Goal: Task Accomplishment & Management: Manage account settings

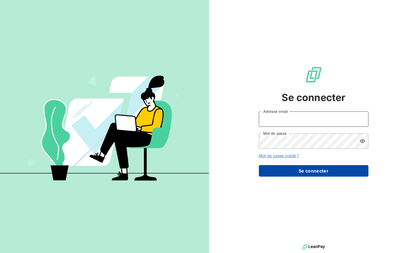
type input "[EMAIL_ADDRESS][DOMAIN_NAME]"
click at [308, 172] on button "Se connecter" at bounding box center [314, 171] width 110 height 12
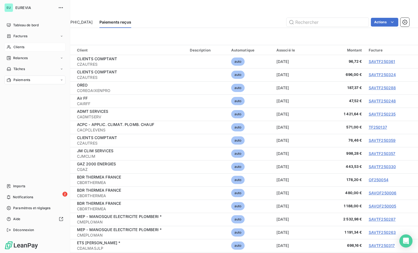
click at [18, 49] on span "Clients" at bounding box center [18, 47] width 11 height 5
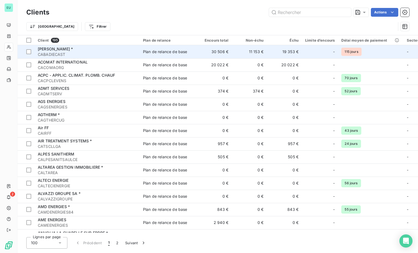
click at [58, 50] on span "[PERSON_NAME] *" at bounding box center [55, 49] width 35 height 5
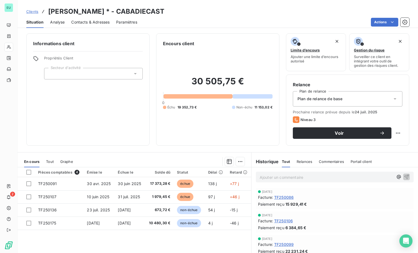
click at [66, 162] on span "Graphe" at bounding box center [66, 162] width 13 height 4
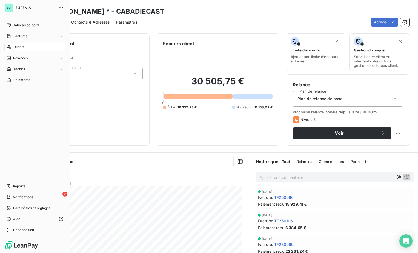
click at [21, 46] on span "Clients" at bounding box center [18, 47] width 11 height 5
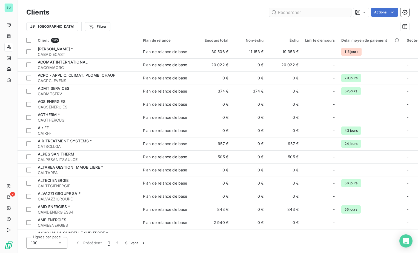
click at [296, 12] on input "text" at bounding box center [310, 12] width 82 height 9
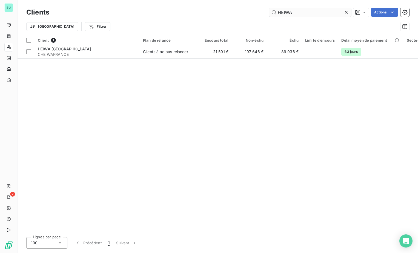
type input "HEIWA"
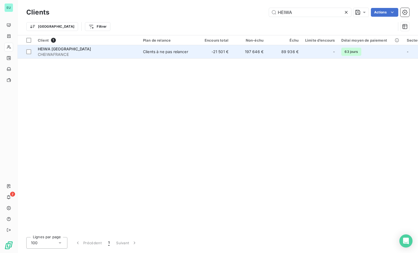
click at [59, 50] on span "HEIWA [GEOGRAPHIC_DATA]" at bounding box center [64, 49] width 53 height 5
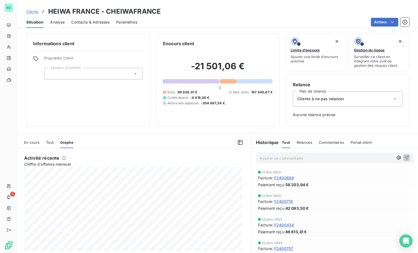
scroll to position [658, 0]
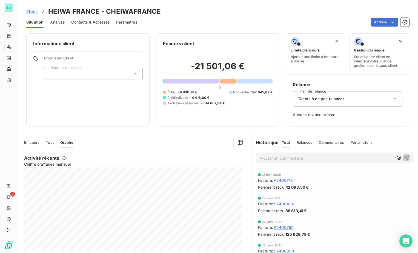
click at [28, 143] on span "En cours" at bounding box center [31, 142] width 15 height 4
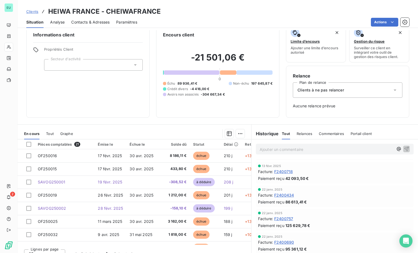
scroll to position [17, 0]
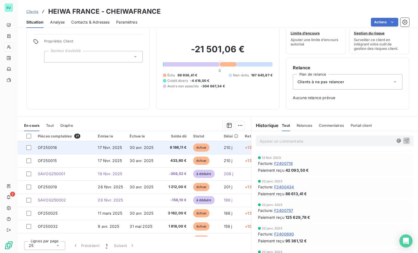
click at [100, 148] on span "17 févr. 2025" at bounding box center [110, 147] width 24 height 5
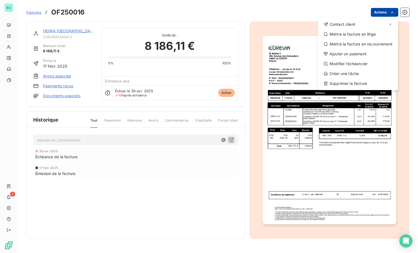
click at [396, 11] on html "EU 2 Factures OF250016 Actions Contact client Mettre la facture en litige Mettr…" at bounding box center [209, 126] width 418 height 253
click at [368, 61] on div "Modifier l’échéancier" at bounding box center [358, 63] width 76 height 9
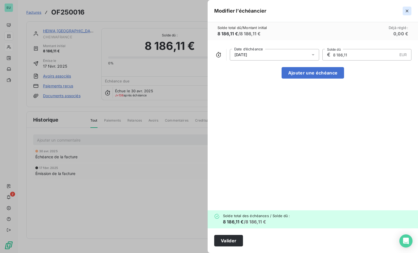
click at [408, 10] on icon "button" at bounding box center [407, 11] width 3 height 3
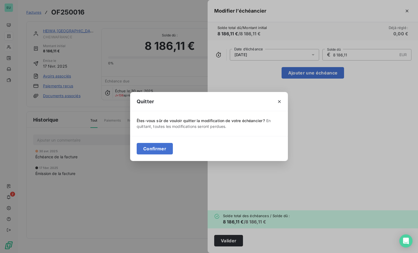
drag, startPoint x: 160, startPoint y: 147, endPoint x: 204, endPoint y: 127, distance: 48.4
click at [161, 146] on button "Confirmer" at bounding box center [155, 149] width 36 height 12
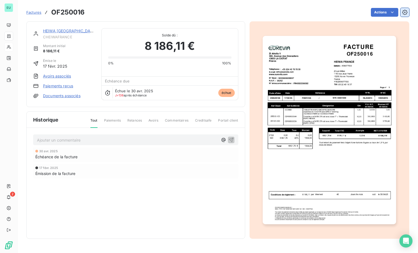
click at [405, 12] on icon "button" at bounding box center [405, 12] width 1 height 1
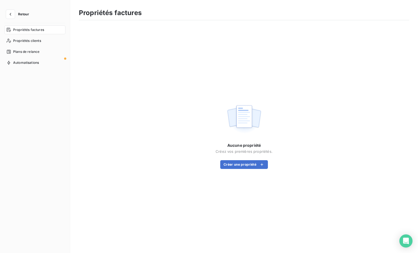
click at [37, 32] on span "Propriétés factures" at bounding box center [28, 29] width 31 height 5
click at [10, 14] on icon "button" at bounding box center [11, 14] width 2 height 3
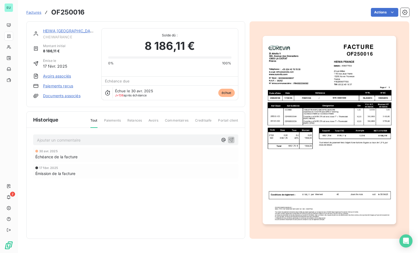
click at [139, 121] on span "Relances" at bounding box center [134, 122] width 15 height 9
click at [115, 123] on span "Paiements" at bounding box center [112, 122] width 17 height 9
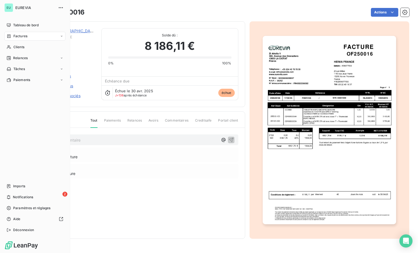
click at [22, 37] on span "Factures" at bounding box center [20, 36] width 14 height 5
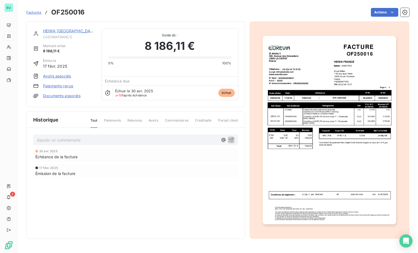
click at [32, 13] on span "Factures" at bounding box center [33, 12] width 15 height 4
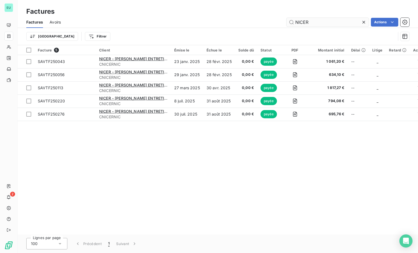
drag, startPoint x: 362, startPoint y: 25, endPoint x: 364, endPoint y: 21, distance: 3.8
click at [362, 24] on icon at bounding box center [363, 21] width 5 height 5
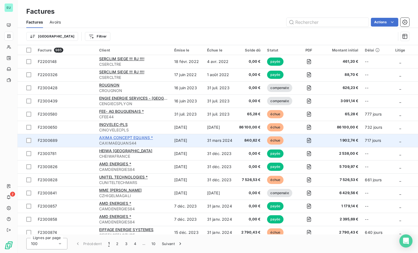
click at [117, 140] on span "AXIMA CONCEPT EQUANS *" at bounding box center [126, 137] width 54 height 5
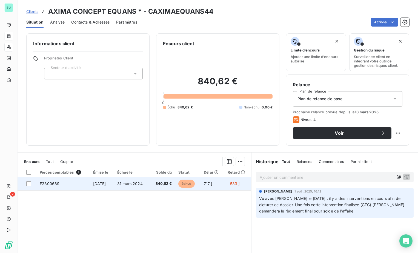
click at [45, 184] on span "F2300689" at bounding box center [50, 183] width 20 height 5
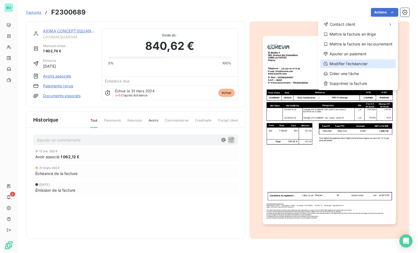
click at [351, 61] on div "Modifier l’échéancier" at bounding box center [358, 63] width 76 height 9
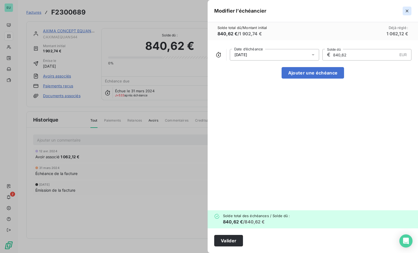
click at [410, 8] on button "button" at bounding box center [407, 11] width 9 height 9
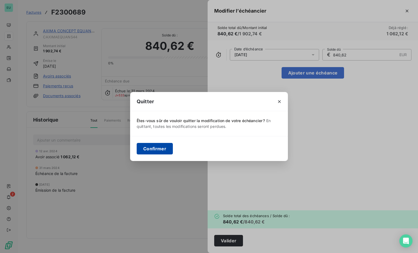
click at [161, 147] on button "Confirmer" at bounding box center [155, 149] width 36 height 12
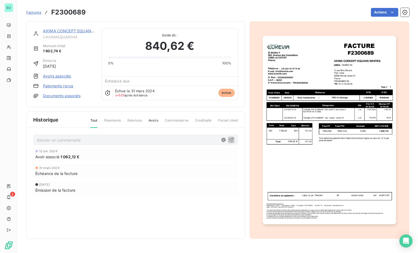
click at [49, 169] on span "31 mars 2024" at bounding box center [49, 167] width 20 height 3
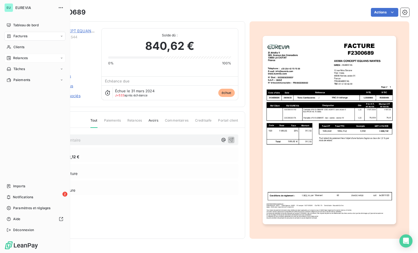
click at [22, 59] on span "Relances" at bounding box center [20, 58] width 15 height 5
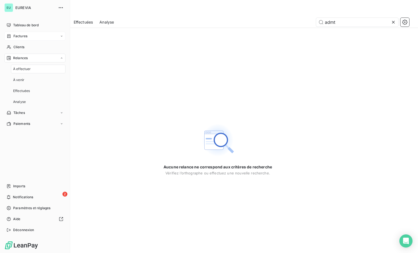
click at [25, 68] on span "À effectuer" at bounding box center [22, 69] width 18 height 5
click at [19, 79] on span "À venir" at bounding box center [18, 80] width 11 height 5
click at [28, 59] on div "Relances" at bounding box center [34, 58] width 61 height 9
click at [27, 70] on span "À effectuer" at bounding box center [22, 69] width 18 height 5
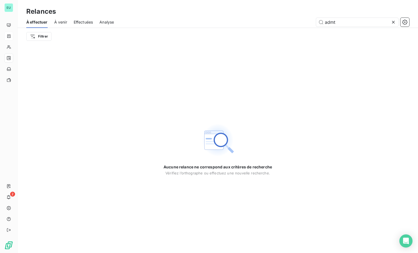
click at [394, 22] on icon at bounding box center [393, 22] width 3 height 3
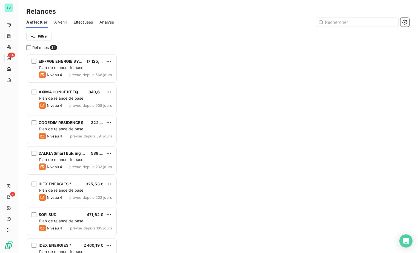
scroll to position [195, 87]
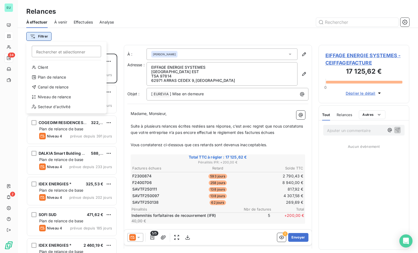
click at [41, 37] on html "EU 34 2 Relances À effectuer À venir Effectuées Analyse Filtrer Rechercher et s…" at bounding box center [209, 126] width 418 height 253
click at [59, 96] on div "Niveau de relance" at bounding box center [67, 97] width 76 height 9
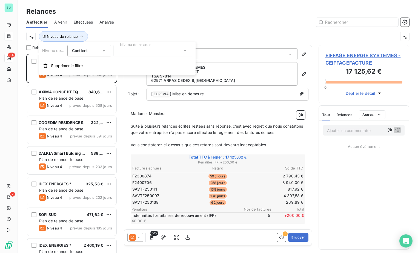
click at [106, 52] on icon at bounding box center [103, 50] width 5 height 5
click at [105, 50] on icon at bounding box center [103, 50] width 5 height 5
click at [187, 50] on div at bounding box center [152, 51] width 79 height 12
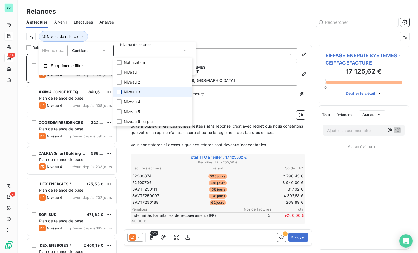
click at [118, 92] on div at bounding box center [119, 92] width 5 height 5
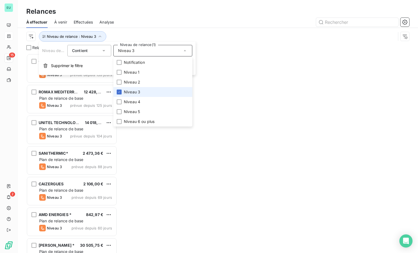
scroll to position [195, 87]
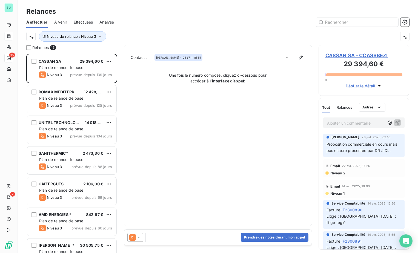
click at [201, 25] on div at bounding box center [265, 22] width 289 height 9
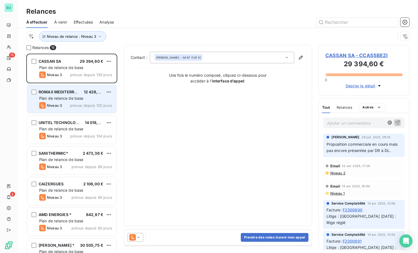
click at [70, 100] on span "Plan de relance de base" at bounding box center [61, 98] width 44 height 5
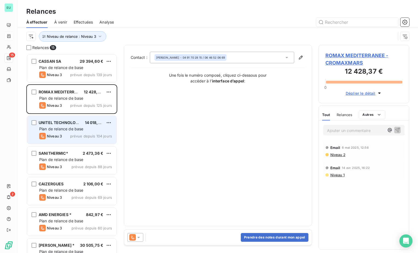
click at [72, 130] on span "Plan de relance de base" at bounding box center [61, 129] width 44 height 5
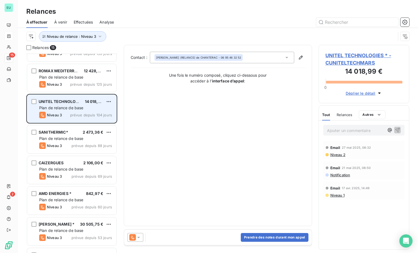
scroll to position [55, 0]
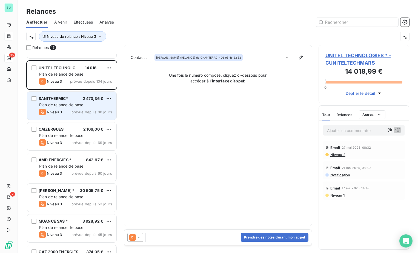
click at [67, 103] on span "Plan de relance de base" at bounding box center [61, 105] width 44 height 5
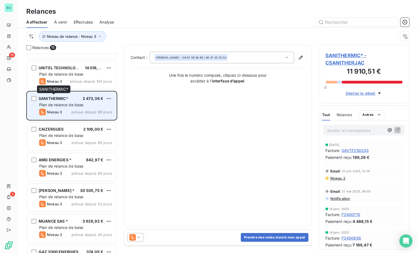
click at [62, 99] on span "SANITHERMIC*" at bounding box center [54, 98] width 30 height 5
click at [66, 102] on div "SANITHERMIC* 2 473,36 € Plan de relance de base Niveau 3 prévue depuis 88 jours" at bounding box center [71, 106] width 89 height 28
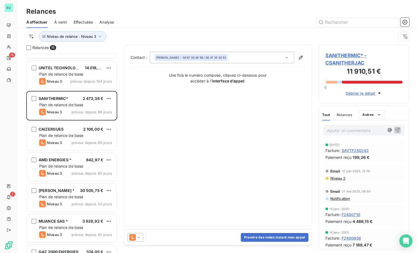
click at [64, 23] on span "À venir" at bounding box center [60, 21] width 13 height 5
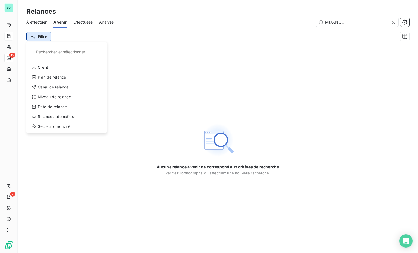
click at [42, 36] on html "EU 15 2 Relances À effectuer À venir Effectuées Analyse MUANCE Filtrer Recherch…" at bounding box center [209, 126] width 418 height 253
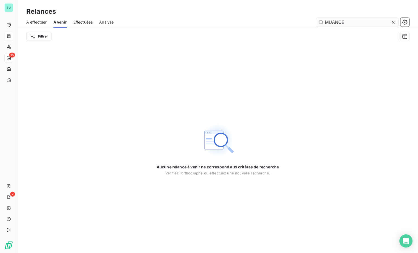
click at [390, 22] on html "EU 15 2 Relances À effectuer À venir Effectuées Analyse MUANCE Filtrer Aucune r…" at bounding box center [209, 126] width 418 height 253
click at [393, 22] on icon at bounding box center [393, 21] width 5 height 5
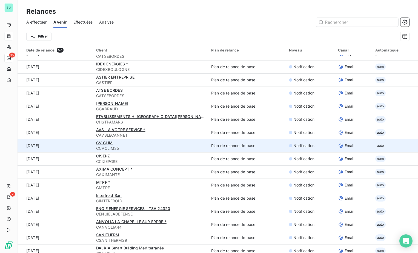
scroll to position [164, 0]
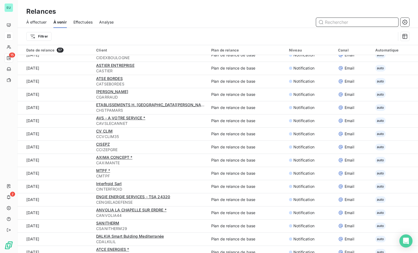
click at [337, 22] on input "text" at bounding box center [357, 22] width 82 height 9
type input "SANITHERMIC"
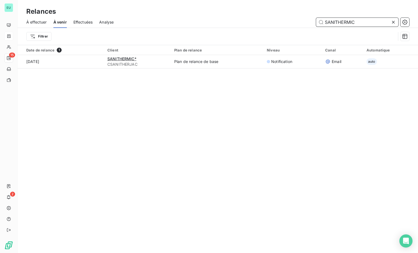
scroll to position [0, 0]
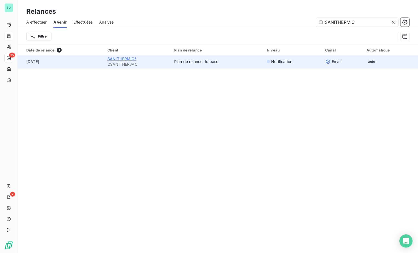
click at [121, 58] on span "SANITHERMIC*" at bounding box center [121, 58] width 29 height 5
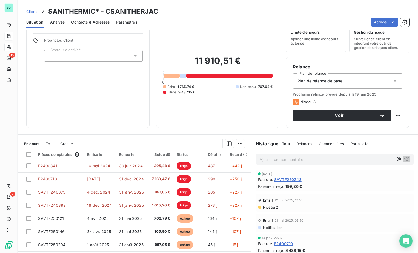
scroll to position [36, 0]
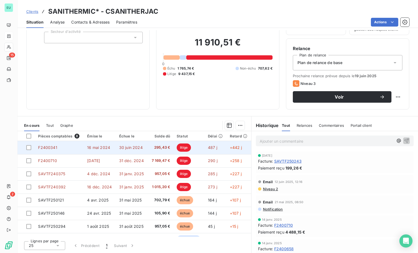
click at [95, 146] on span "16 mai 2024" at bounding box center [98, 147] width 23 height 5
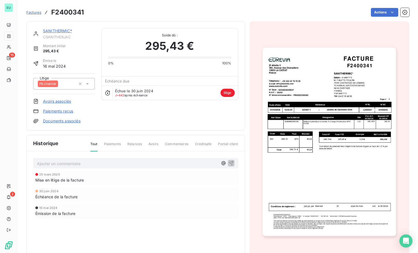
click at [202, 119] on html "EU 15 2 Factures F2400341 Actions SANITHERMIC* CSANITHERJAC Montant initial 295…" at bounding box center [209, 126] width 418 height 253
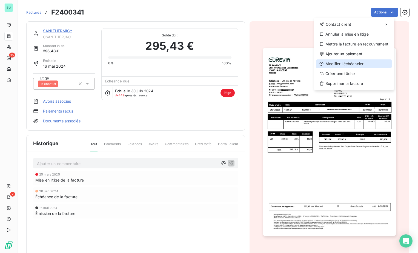
click at [347, 64] on div "Modifier l’échéancier" at bounding box center [354, 63] width 76 height 9
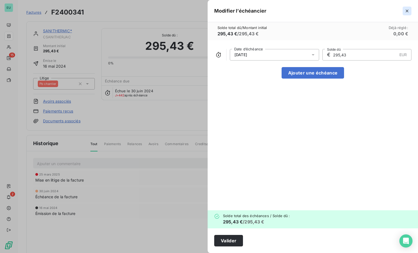
click at [406, 10] on icon "button" at bounding box center [407, 10] width 5 height 5
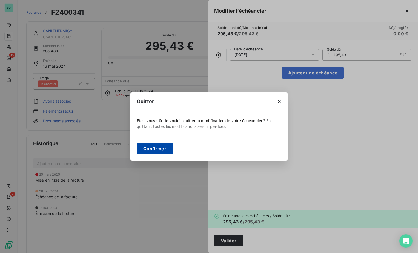
drag, startPoint x: 160, startPoint y: 147, endPoint x: 194, endPoint y: 131, distance: 38.3
click at [160, 146] on button "Confirmer" at bounding box center [155, 149] width 36 height 12
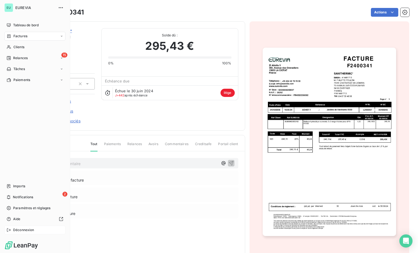
click at [23, 231] on span "Déconnexion" at bounding box center [23, 230] width 21 height 5
